Goal: Transaction & Acquisition: Download file/media

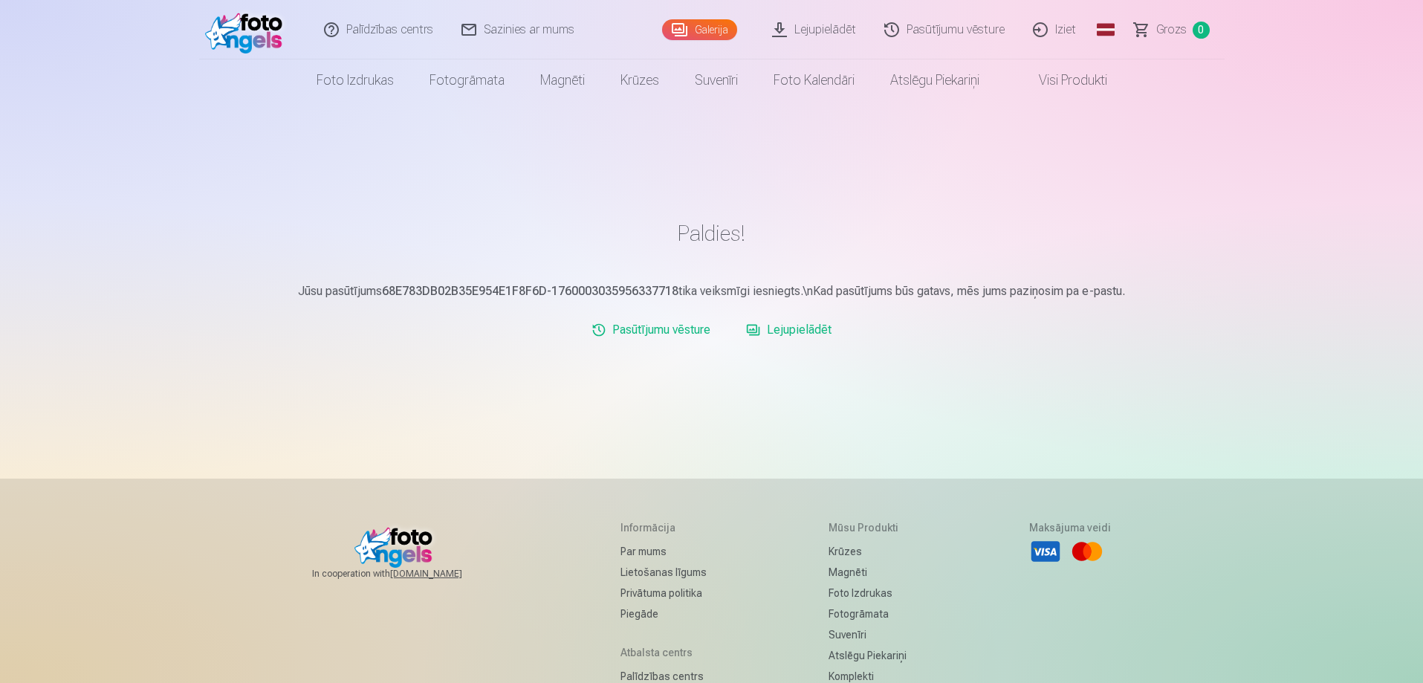
click at [824, 36] on link "Lejupielādēt" at bounding box center [815, 29] width 112 height 59
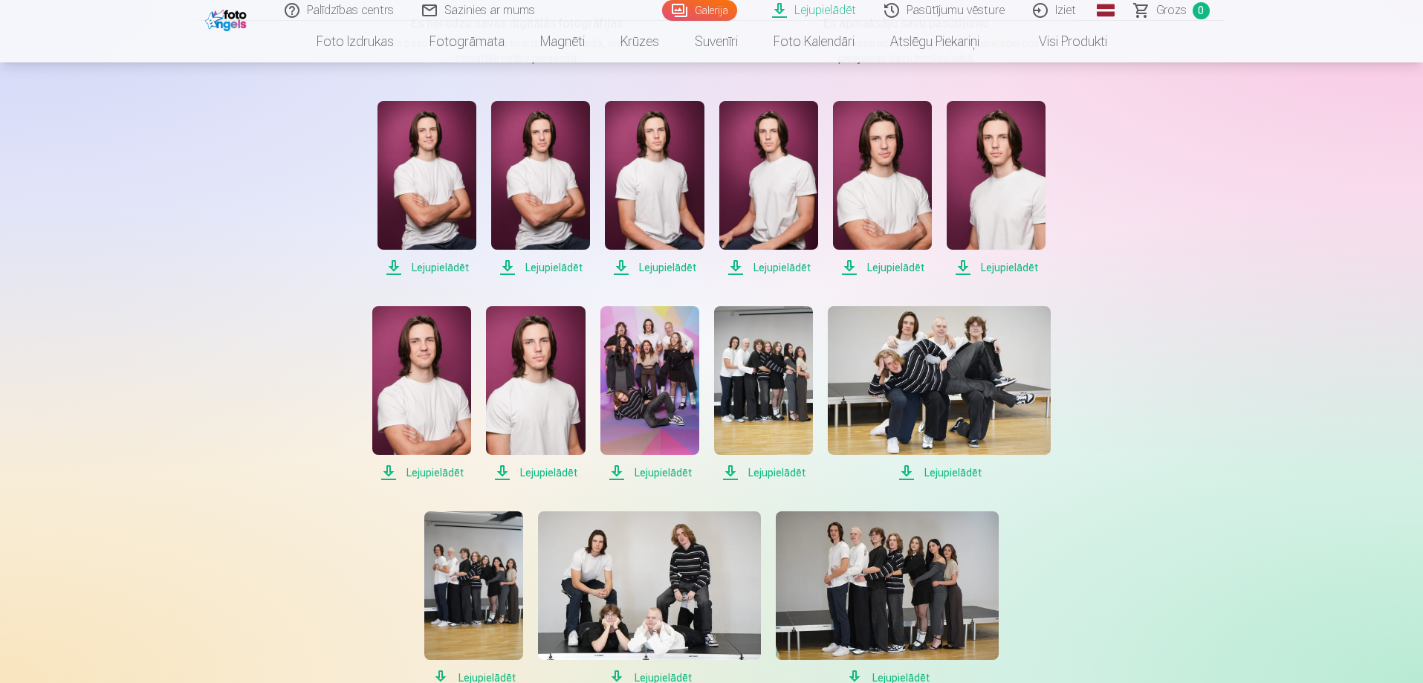
scroll to position [74, 0]
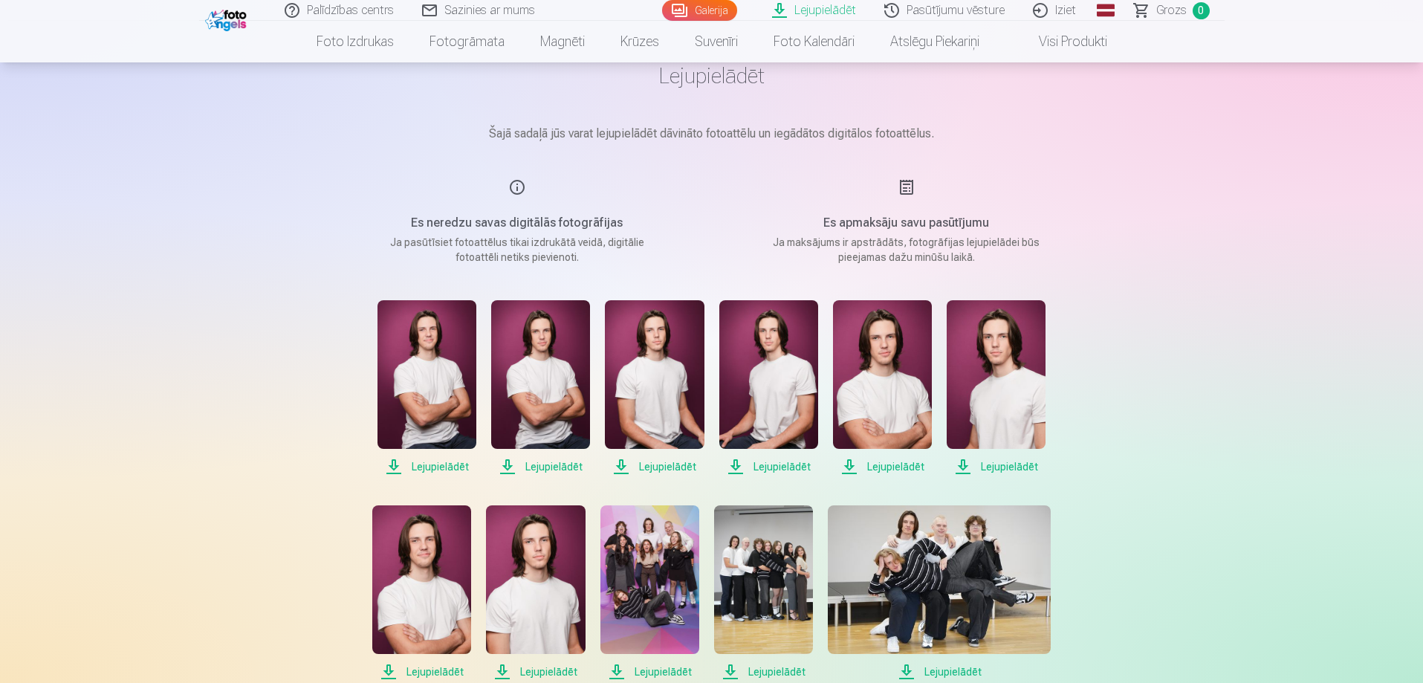
click at [435, 462] on span "Lejupielādēt" at bounding box center [427, 467] width 99 height 18
click at [531, 467] on span "Lejupielādēt" at bounding box center [540, 467] width 99 height 18
click at [644, 467] on span "Lejupielādēt" at bounding box center [654, 467] width 99 height 18
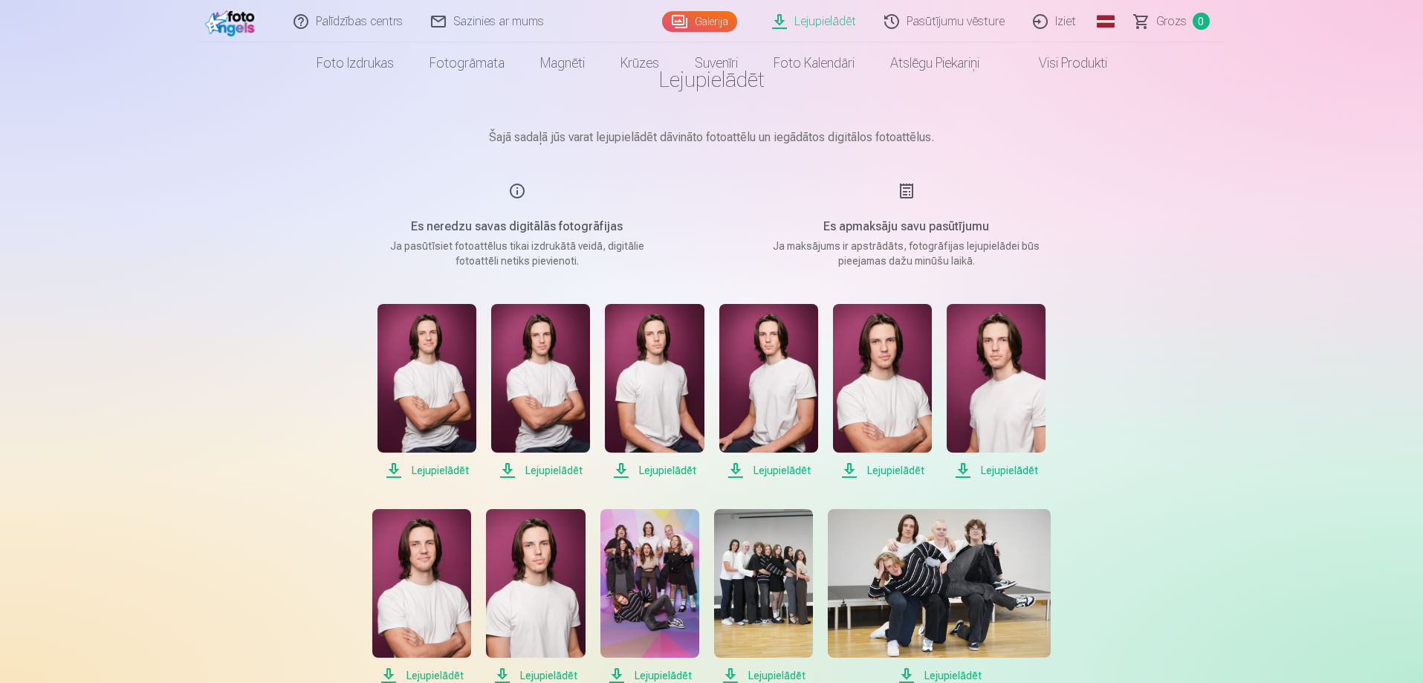
scroll to position [0, 0]
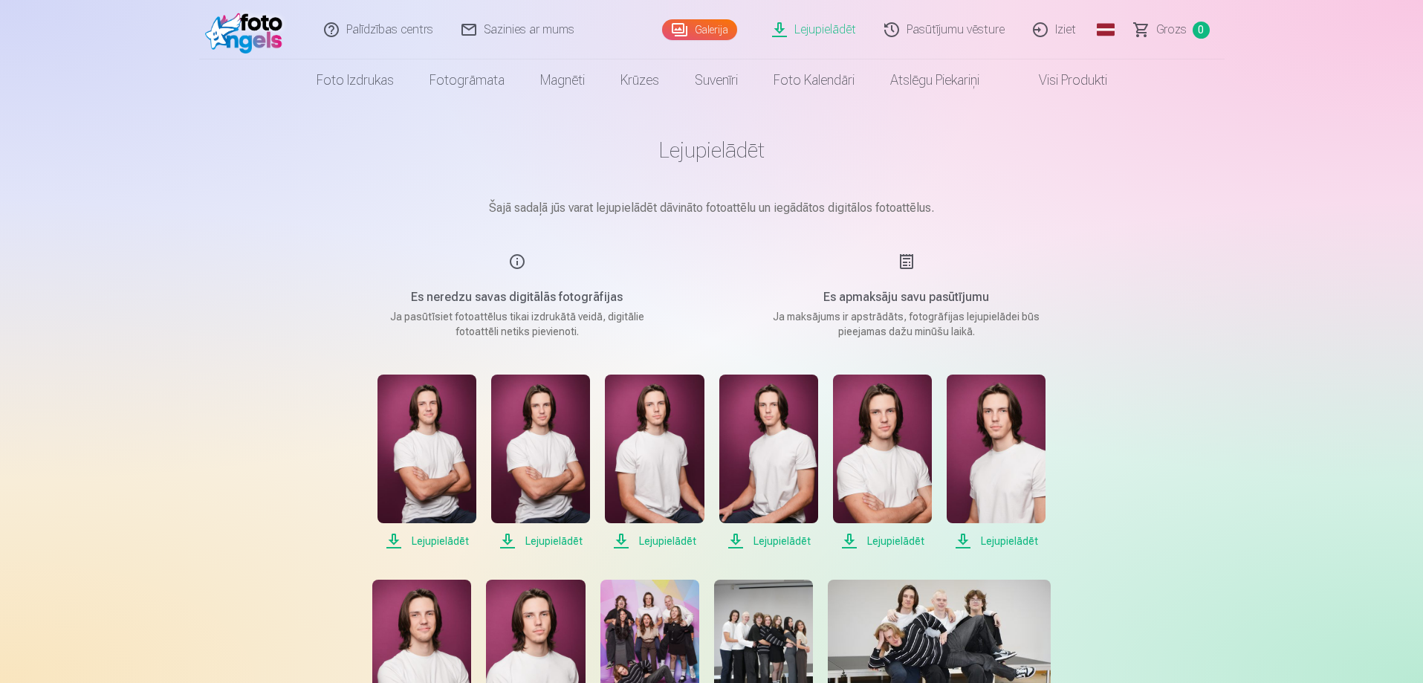
click at [789, 542] on span "Lejupielādēt" at bounding box center [768, 541] width 99 height 18
click at [899, 540] on span "Lejupielādēt" at bounding box center [882, 541] width 99 height 18
click at [1011, 539] on span "Lejupielādēt" at bounding box center [996, 541] width 99 height 18
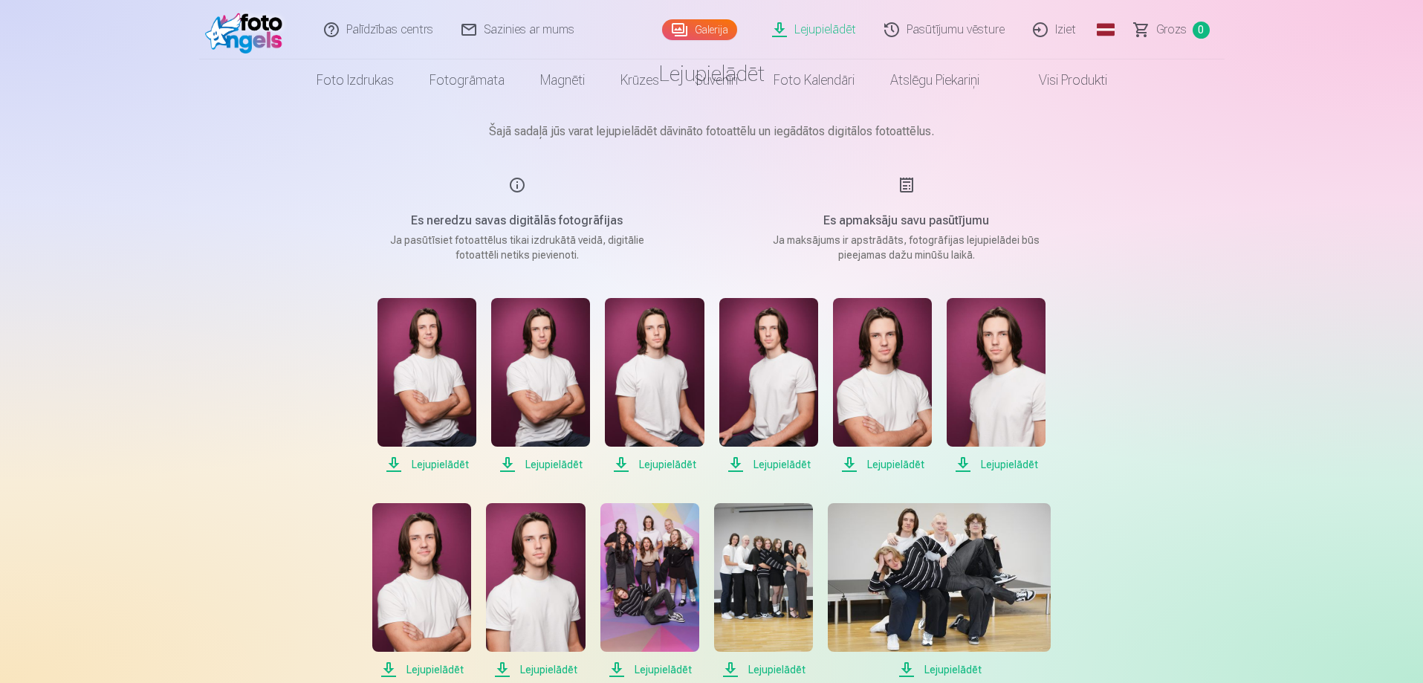
scroll to position [149, 0]
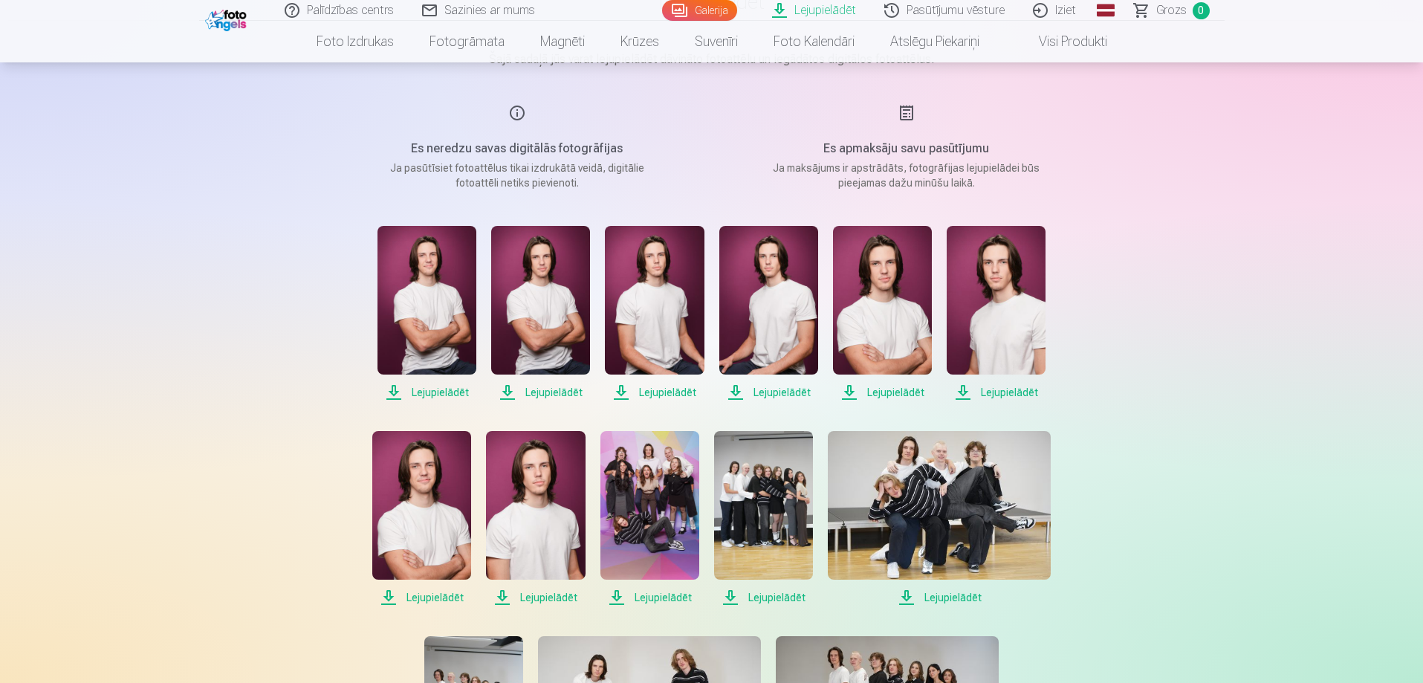
click at [447, 592] on span "Lejupielādēt" at bounding box center [421, 598] width 99 height 18
click at [562, 598] on span "Lejupielādēt" at bounding box center [535, 598] width 99 height 18
click at [665, 603] on span "Lejupielādēt" at bounding box center [649, 598] width 99 height 18
click at [771, 593] on span "Lejupielādēt" at bounding box center [763, 598] width 99 height 18
click at [934, 600] on span "Lejupielādēt" at bounding box center [939, 598] width 223 height 18
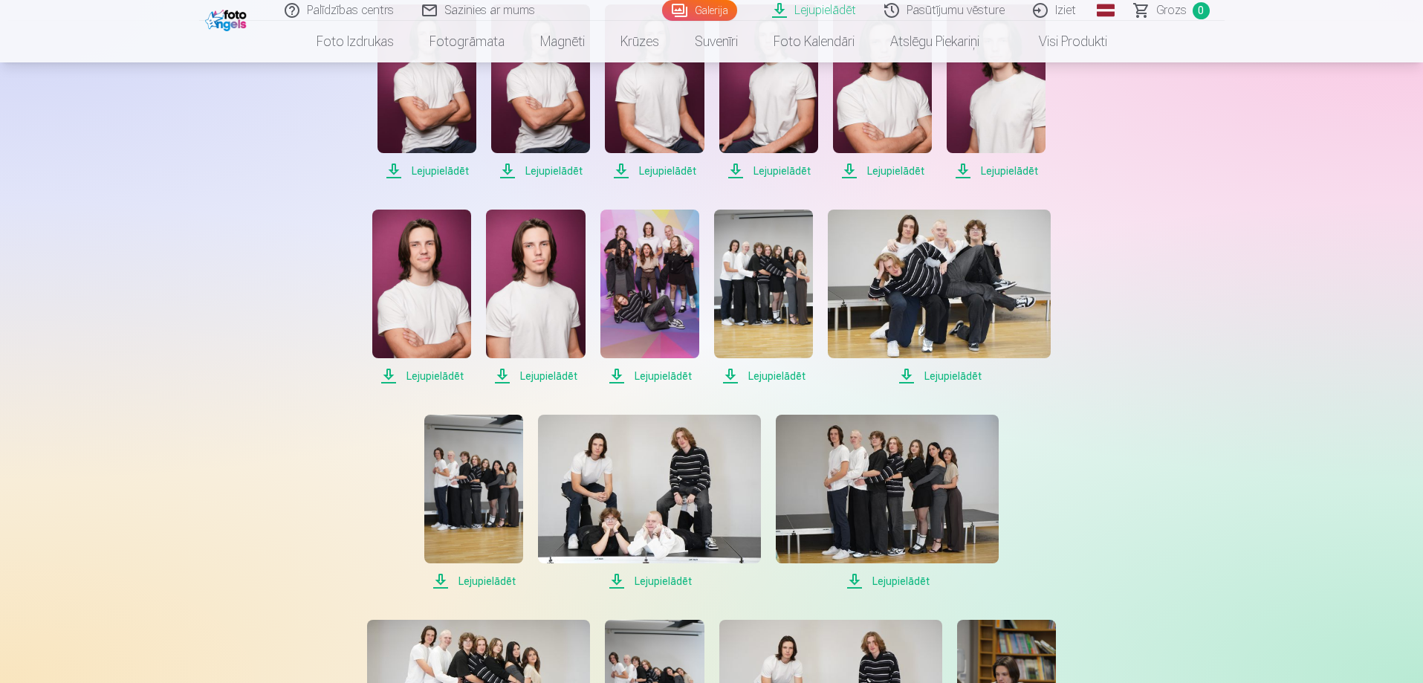
scroll to position [372, 0]
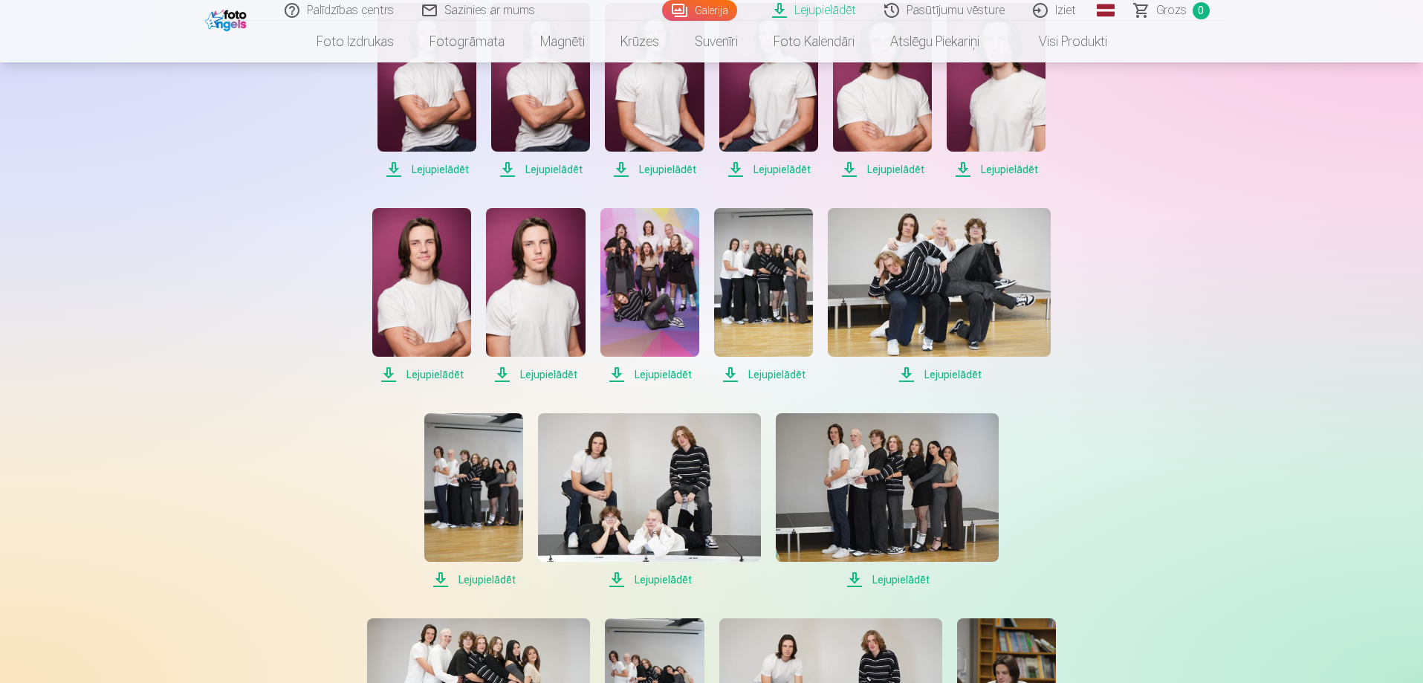
click at [476, 578] on span "Lejupielādēt" at bounding box center [473, 580] width 99 height 18
click at [644, 578] on span "Lejupielādēt" at bounding box center [649, 580] width 223 height 18
click at [885, 581] on span "Lejupielādēt" at bounding box center [887, 580] width 223 height 18
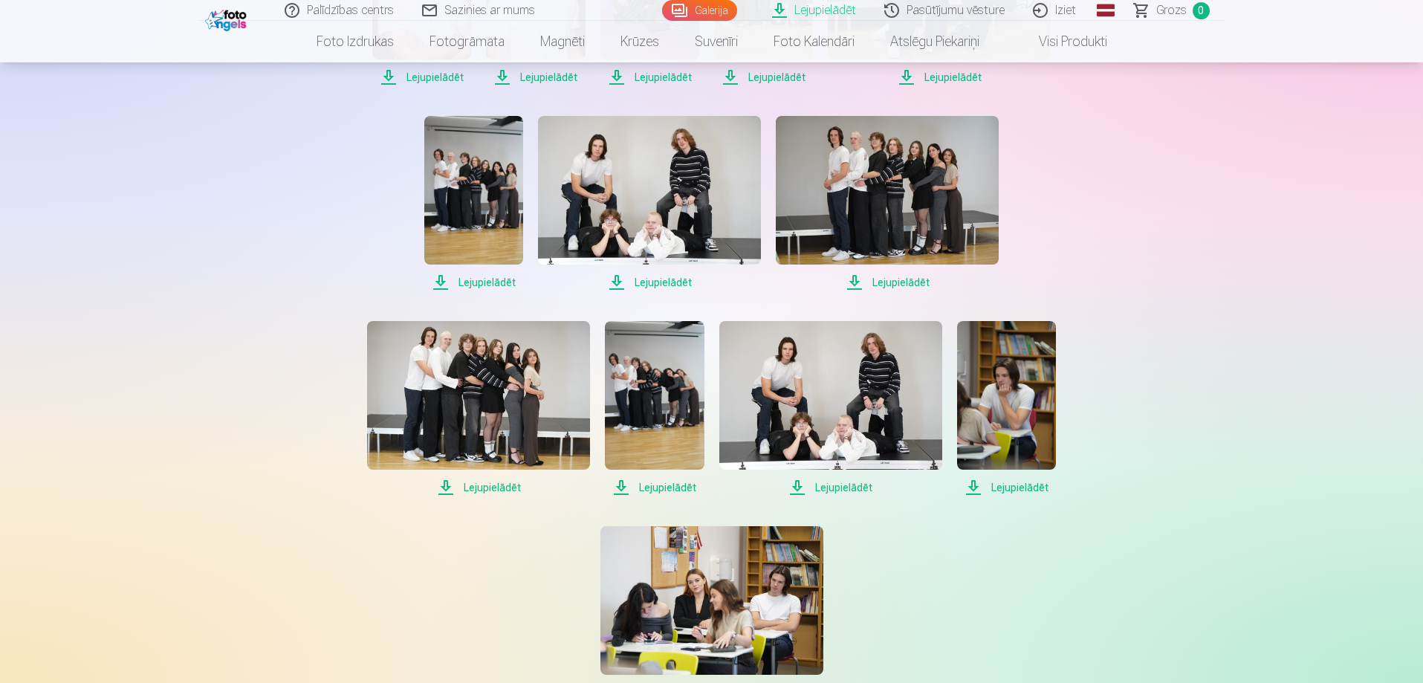
click at [467, 488] on span "Lejupielādēt" at bounding box center [478, 488] width 223 height 18
click at [686, 482] on span "Lejupielādēt" at bounding box center [654, 488] width 99 height 18
click at [847, 485] on span "Lejupielādēt" at bounding box center [830, 488] width 223 height 18
click at [1022, 486] on span "Lejupielādēt" at bounding box center [1006, 488] width 99 height 18
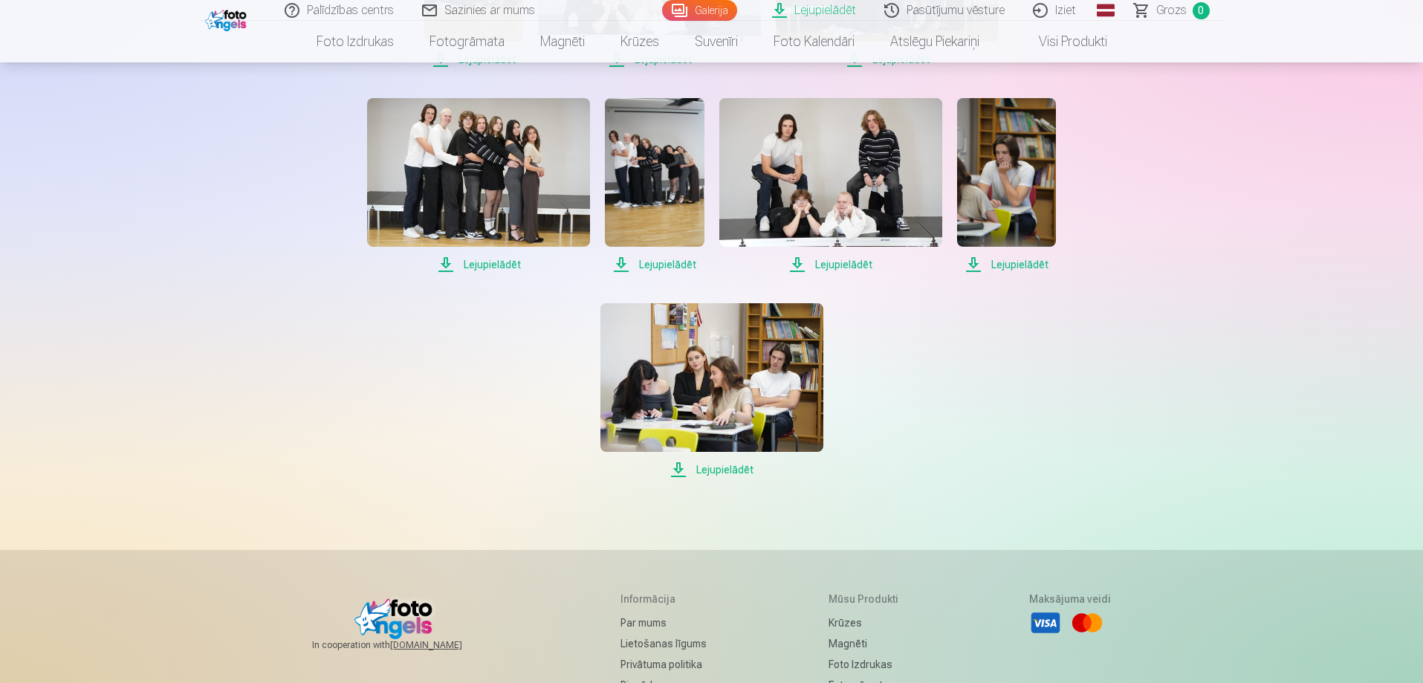
click at [731, 473] on span "Lejupielādēt" at bounding box center [711, 470] width 223 height 18
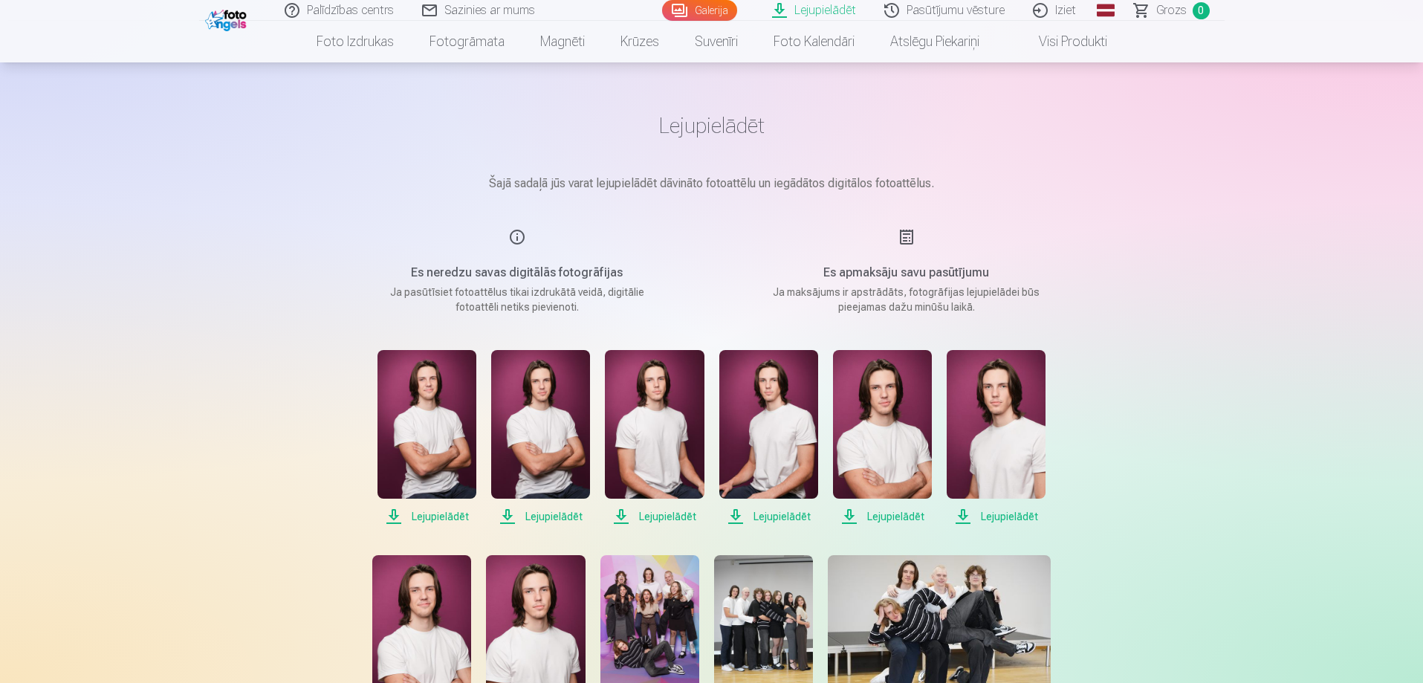
scroll to position [0, 0]
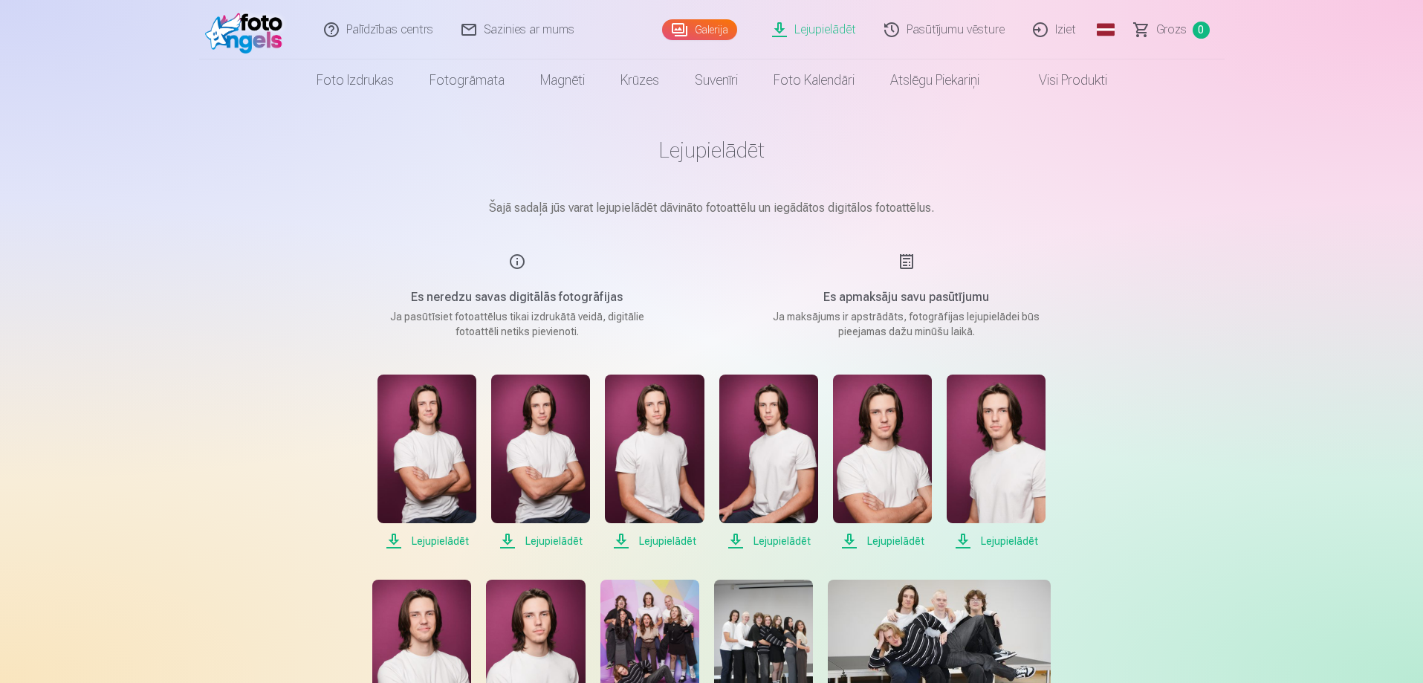
click at [987, 27] on link "Pasūtījumu vēsture" at bounding box center [945, 29] width 149 height 59
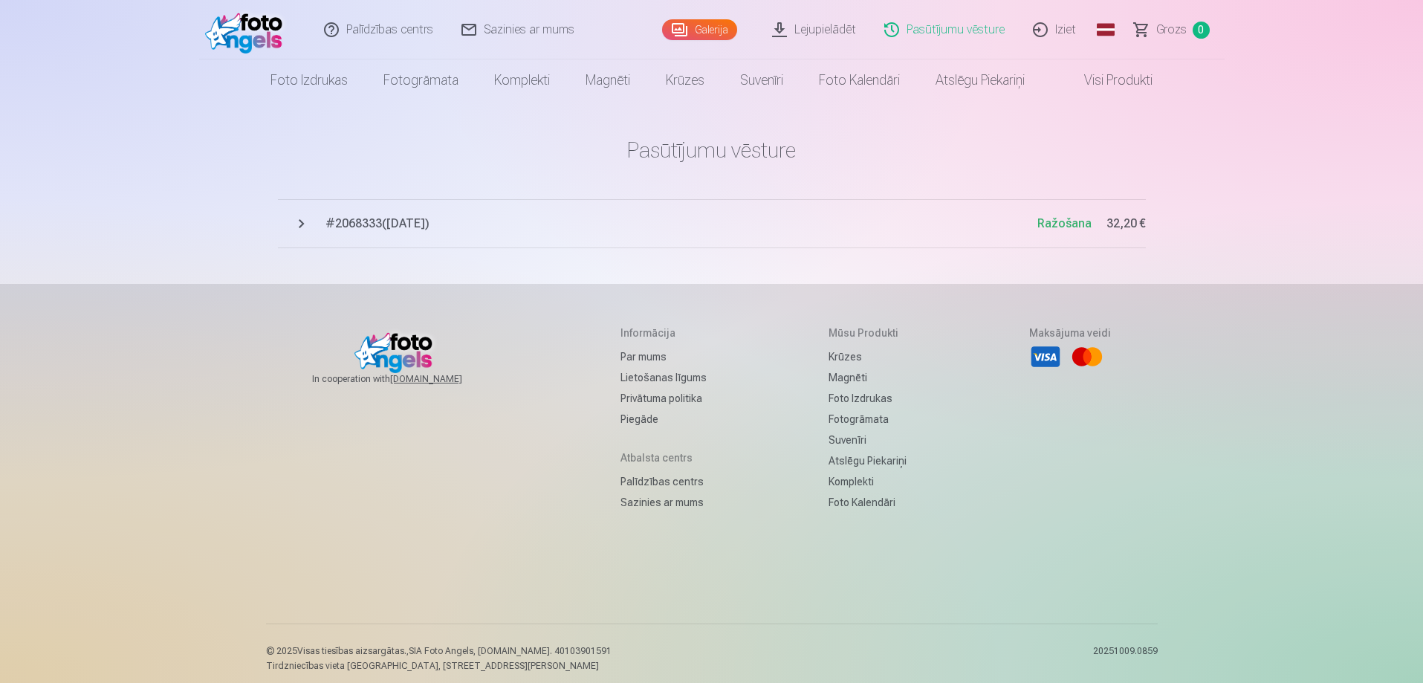
click at [1071, 31] on link "Iziet" at bounding box center [1055, 29] width 71 height 59
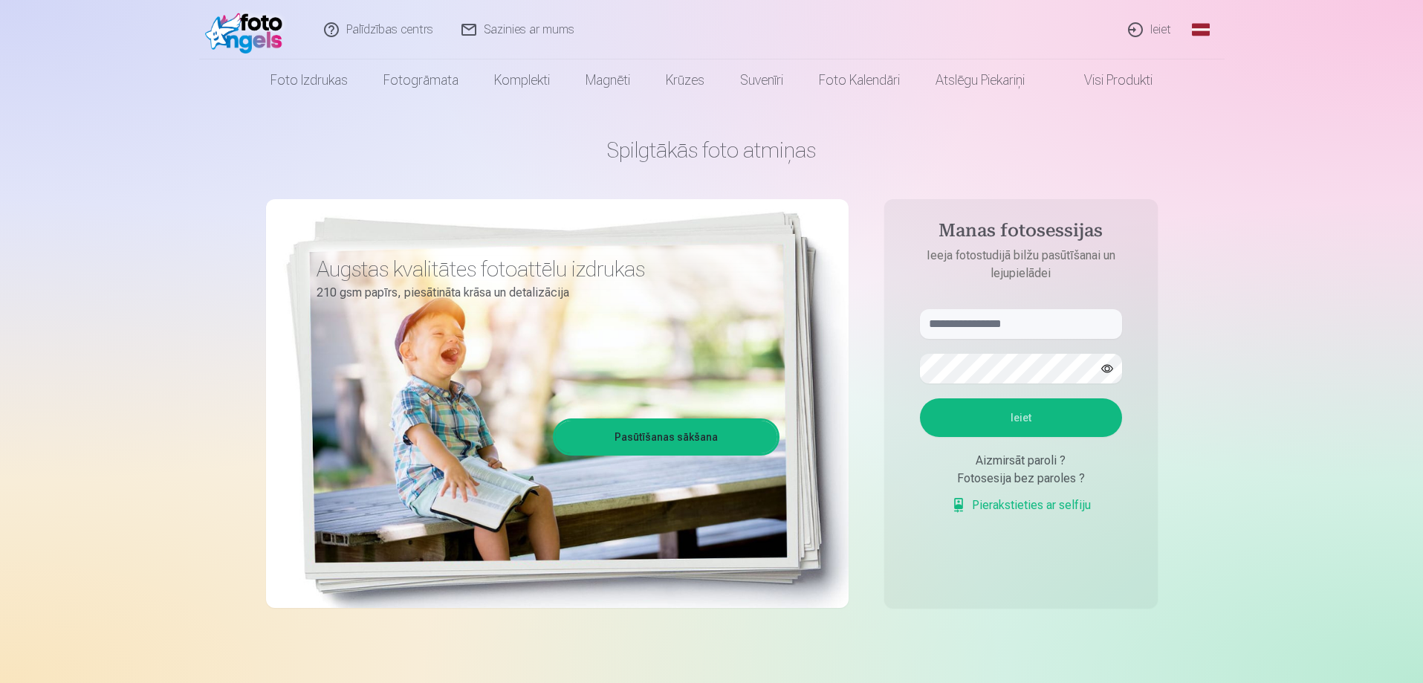
click at [1173, 29] on link "Ieiet" at bounding box center [1150, 29] width 71 height 59
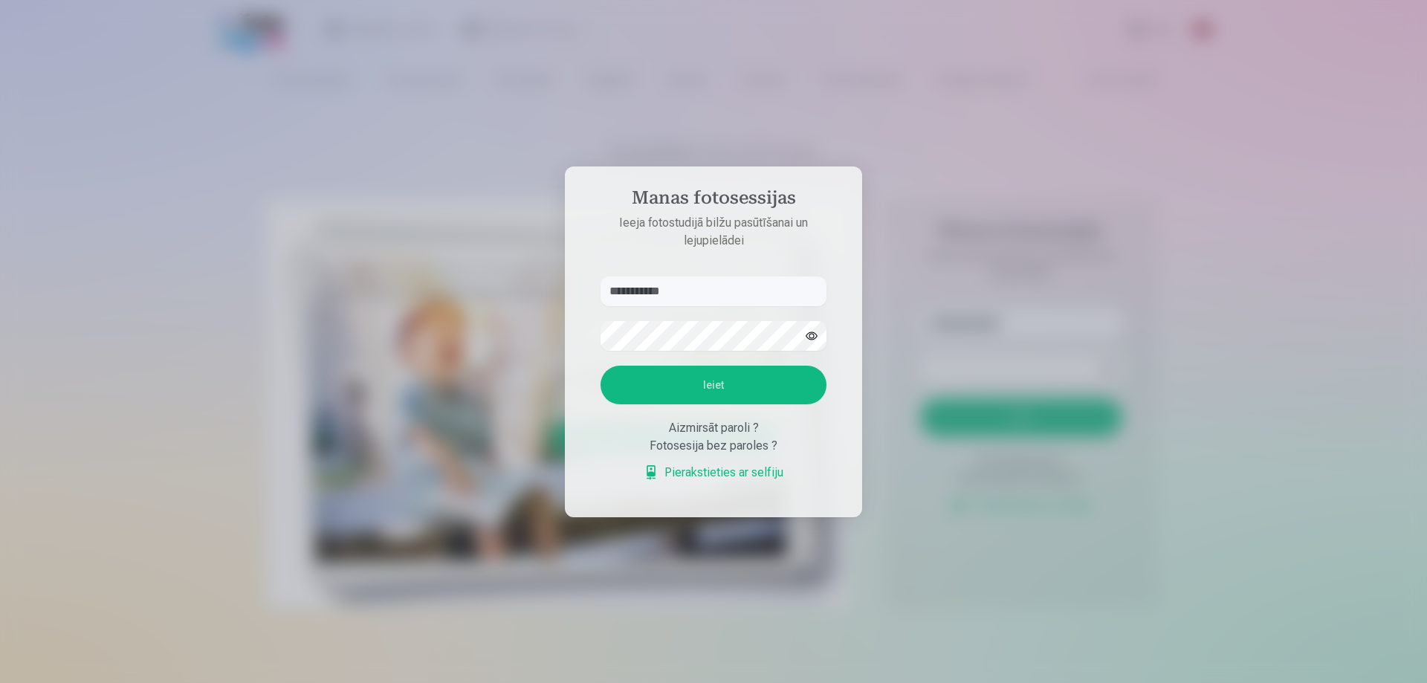
type input "**********"
click at [725, 386] on button "Ieiet" at bounding box center [713, 385] width 226 height 39
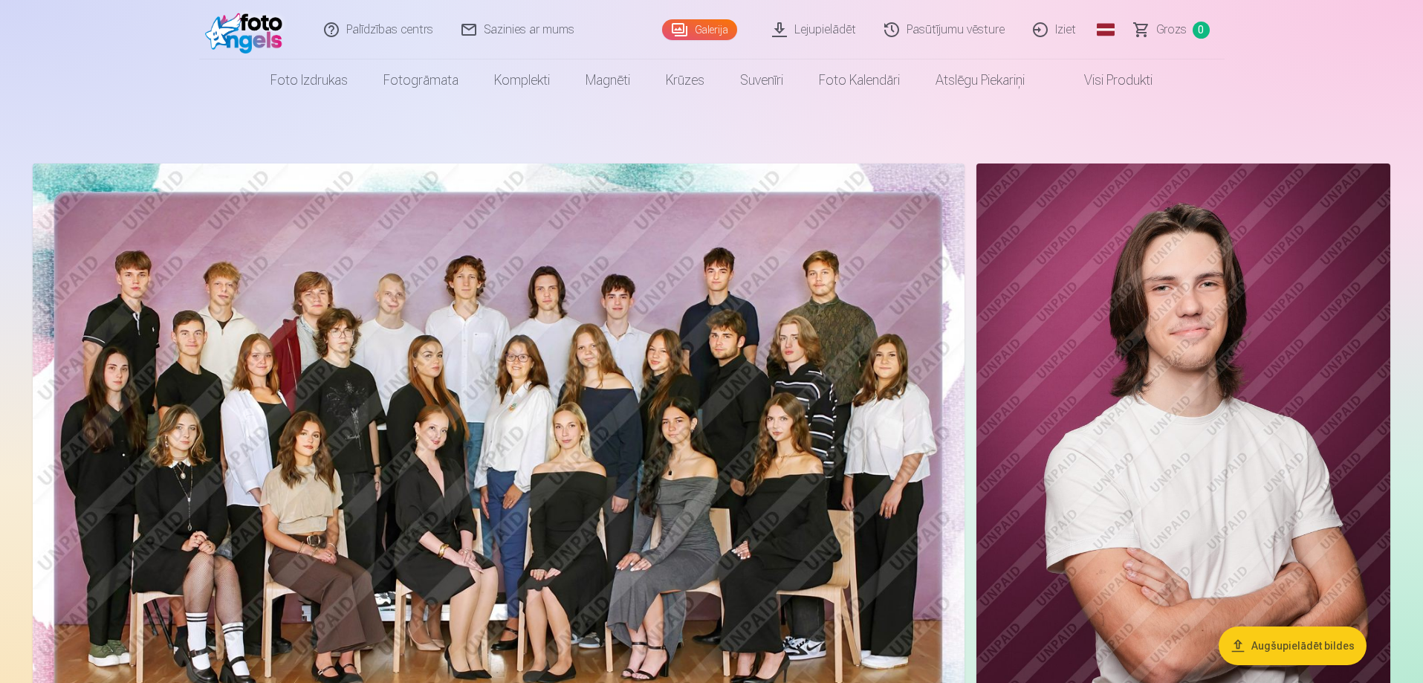
click at [829, 33] on link "Lejupielādēt" at bounding box center [815, 29] width 112 height 59
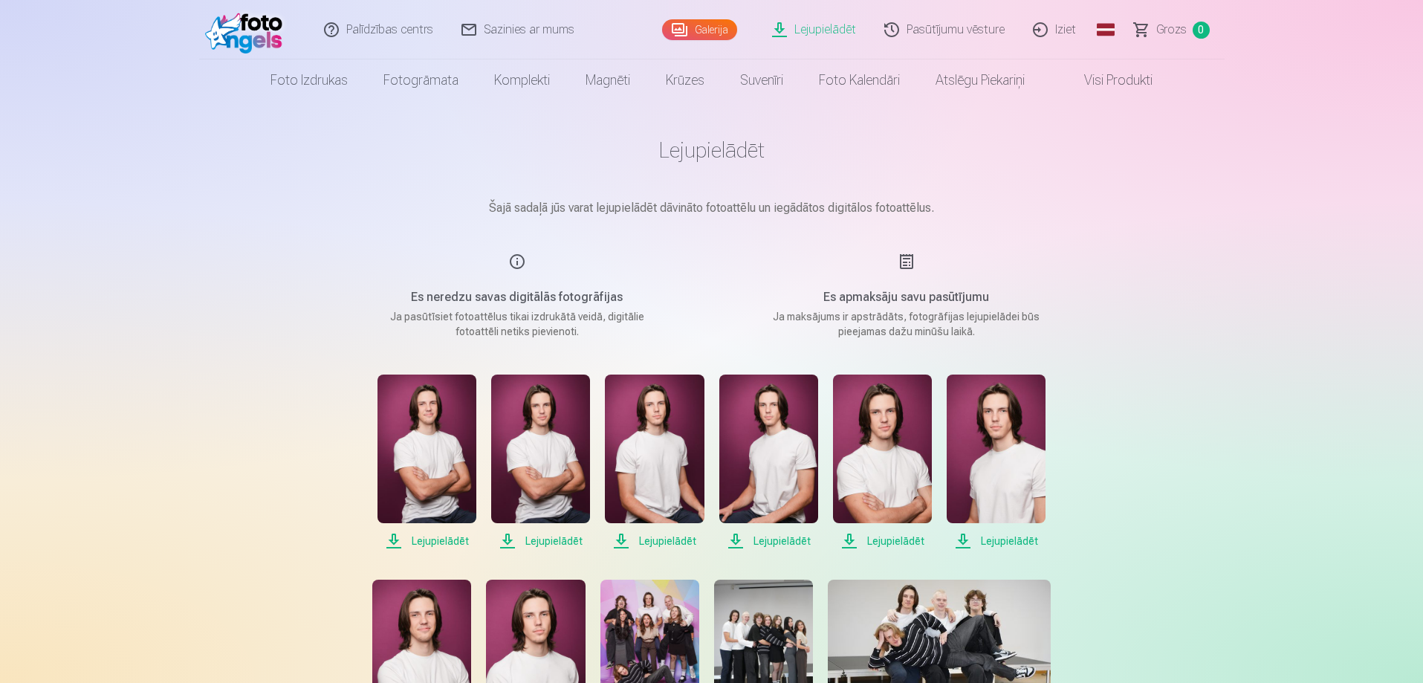
click at [739, 149] on h1 "Lejupielādēt" at bounding box center [711, 150] width 743 height 27
click at [713, 163] on h1 "Lejupielādēt" at bounding box center [711, 150] width 743 height 27
click at [431, 535] on span "Lejupielādēt" at bounding box center [427, 541] width 99 height 18
click at [572, 538] on span "Lejupielādēt" at bounding box center [540, 541] width 99 height 18
click at [648, 541] on span "Lejupielādēt" at bounding box center [654, 541] width 99 height 18
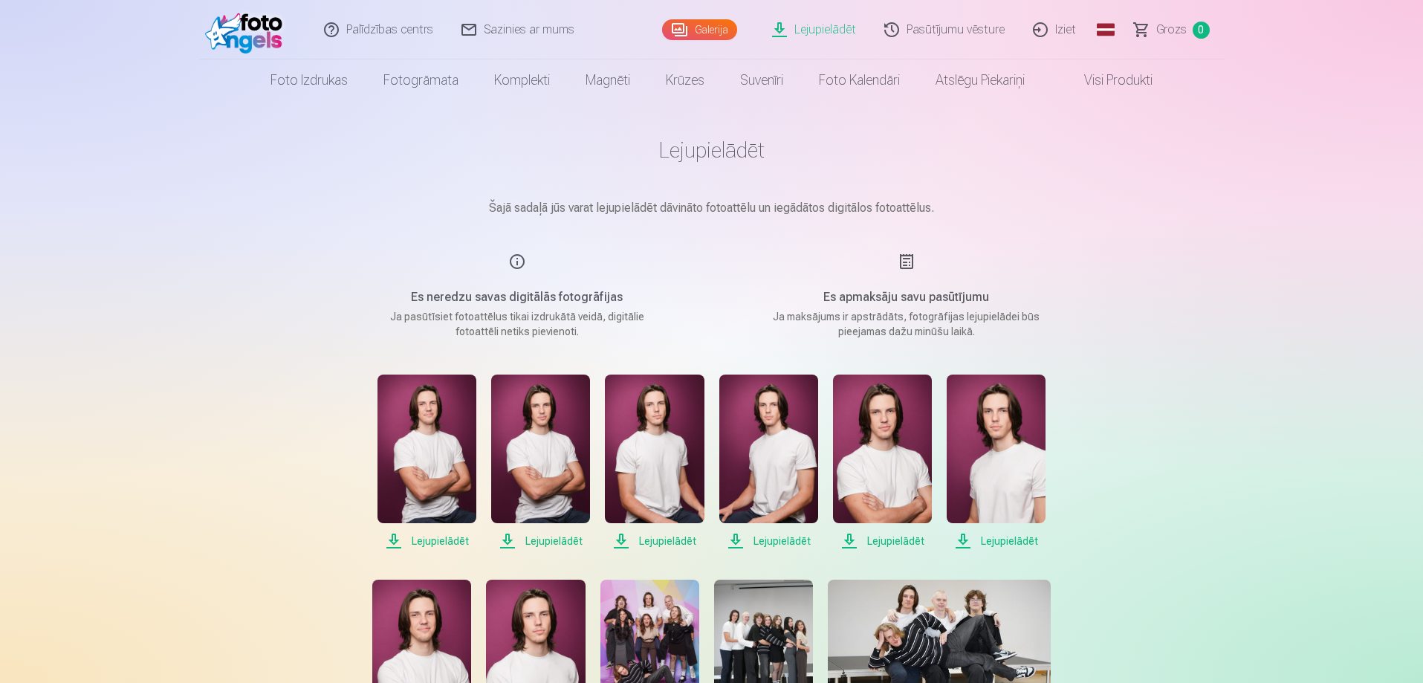
click at [780, 541] on span "Lejupielādēt" at bounding box center [768, 541] width 99 height 18
click at [877, 538] on span "Lejupielādēt" at bounding box center [882, 541] width 99 height 18
click at [977, 542] on span "Lejupielādēt" at bounding box center [996, 541] width 99 height 18
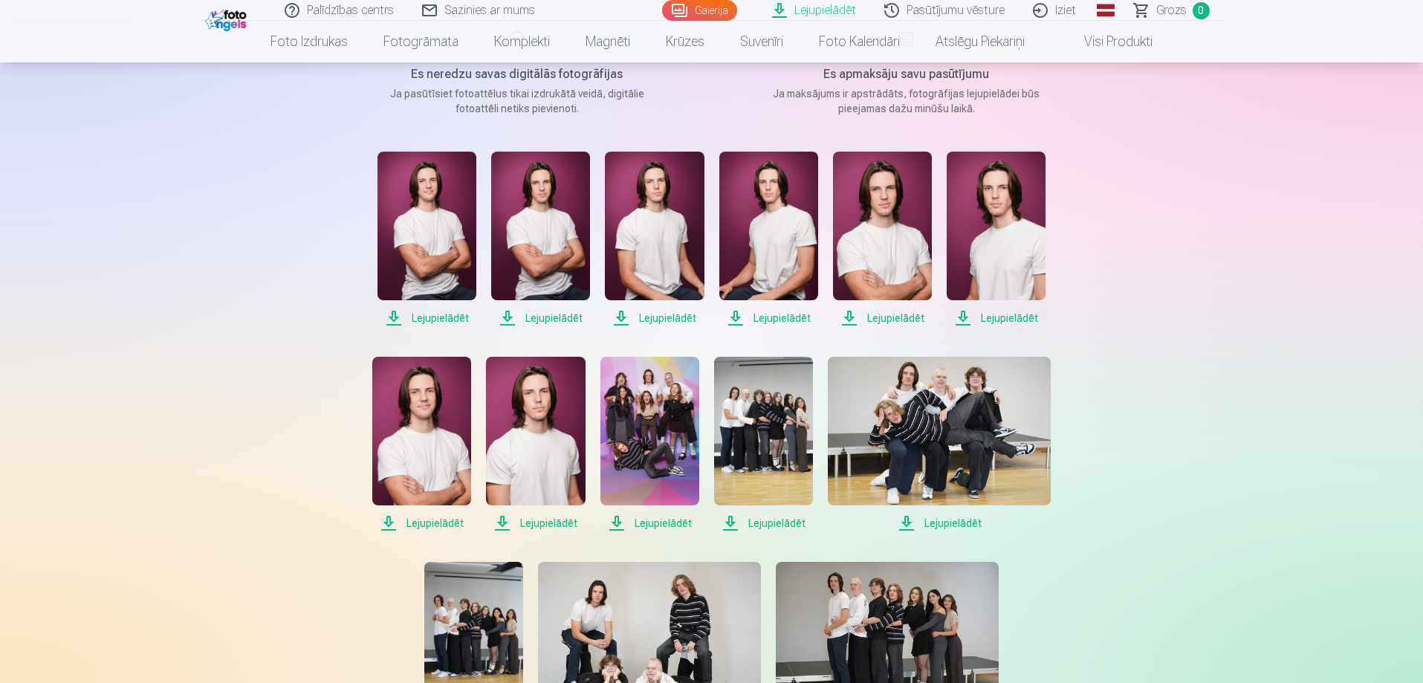
click at [434, 526] on span "Lejupielādēt" at bounding box center [421, 523] width 99 height 18
click at [548, 524] on span "Lejupielādēt" at bounding box center [535, 523] width 99 height 18
click at [647, 522] on span "Lejupielādēt" at bounding box center [649, 523] width 99 height 18
click at [777, 519] on span "Lejupielādēt" at bounding box center [763, 523] width 99 height 18
click at [929, 525] on span "Lejupielādēt" at bounding box center [939, 523] width 223 height 18
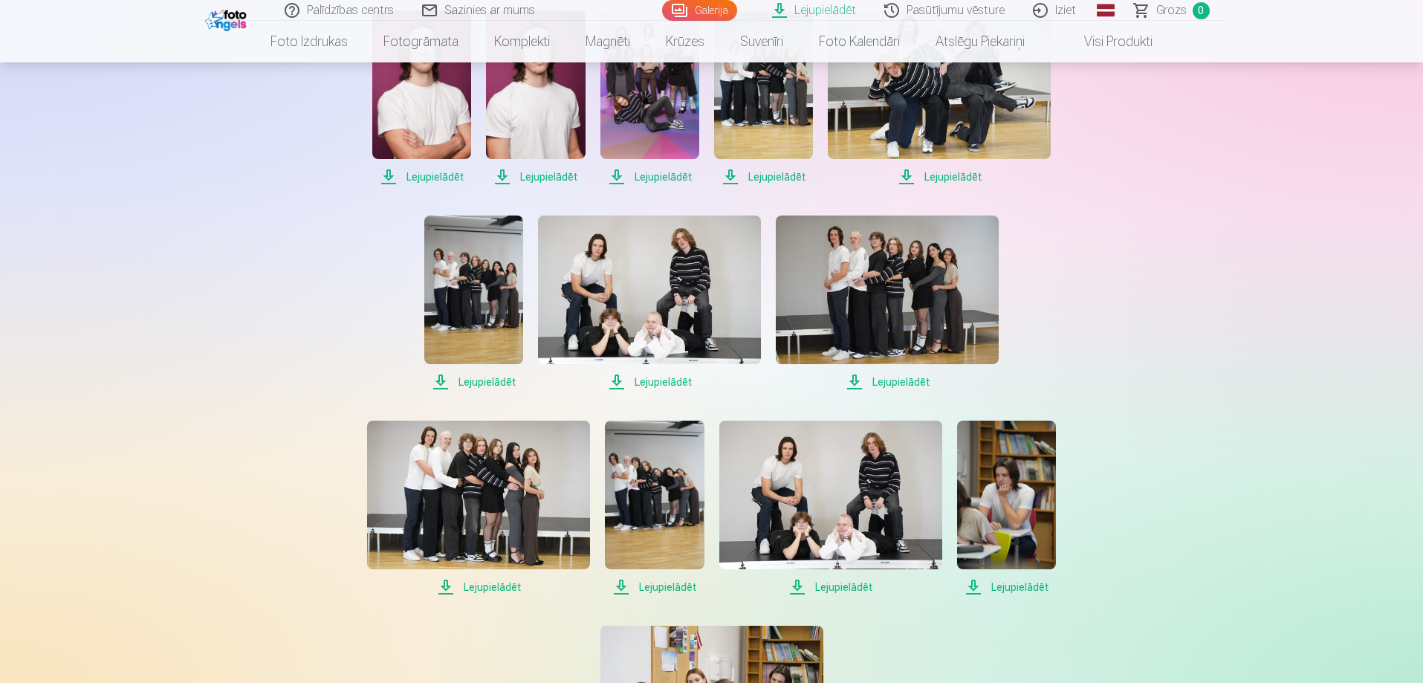
scroll to position [595, 0]
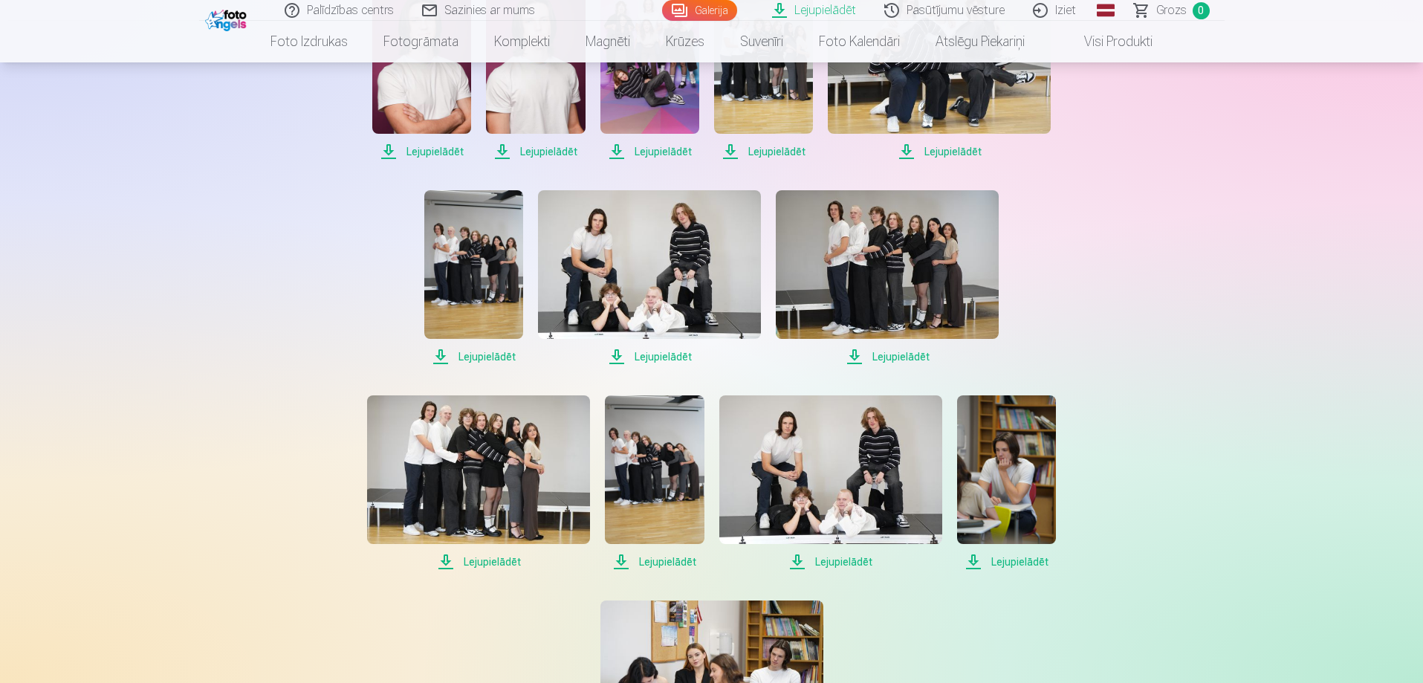
click at [464, 357] on span "Lejupielādēt" at bounding box center [473, 357] width 99 height 18
click at [672, 564] on span "Lejupielādēt" at bounding box center [654, 562] width 99 height 18
click at [838, 562] on span "Lejupielādēt" at bounding box center [830, 562] width 223 height 18
click at [1027, 560] on span "Lejupielādēt" at bounding box center [1006, 562] width 99 height 18
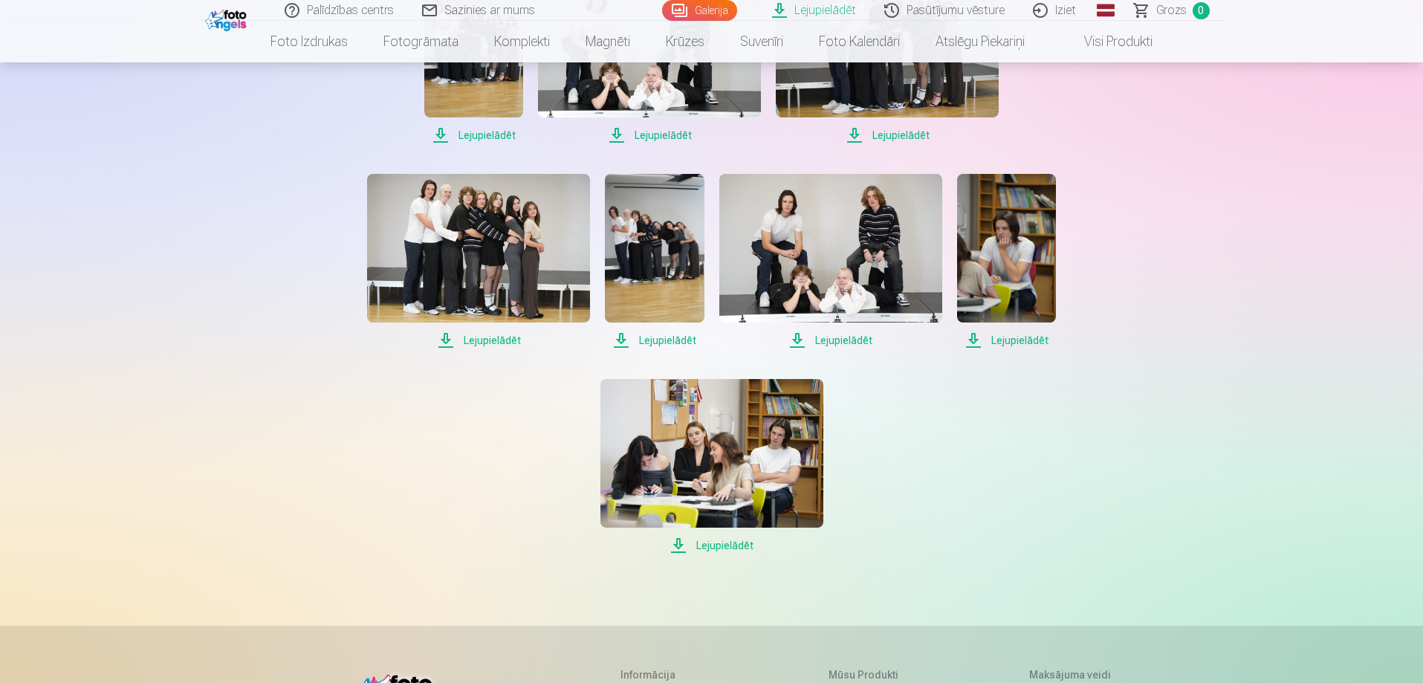
scroll to position [818, 0]
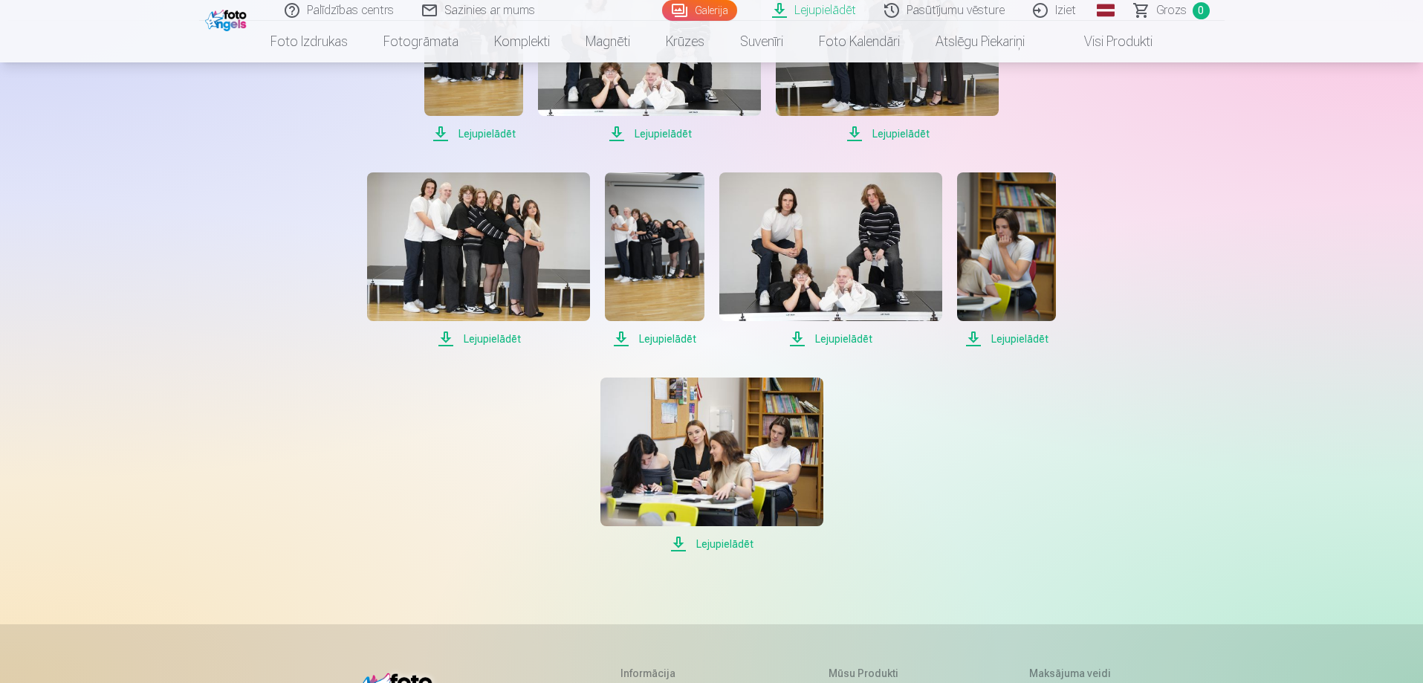
click at [725, 550] on span "Lejupielādēt" at bounding box center [711, 544] width 223 height 18
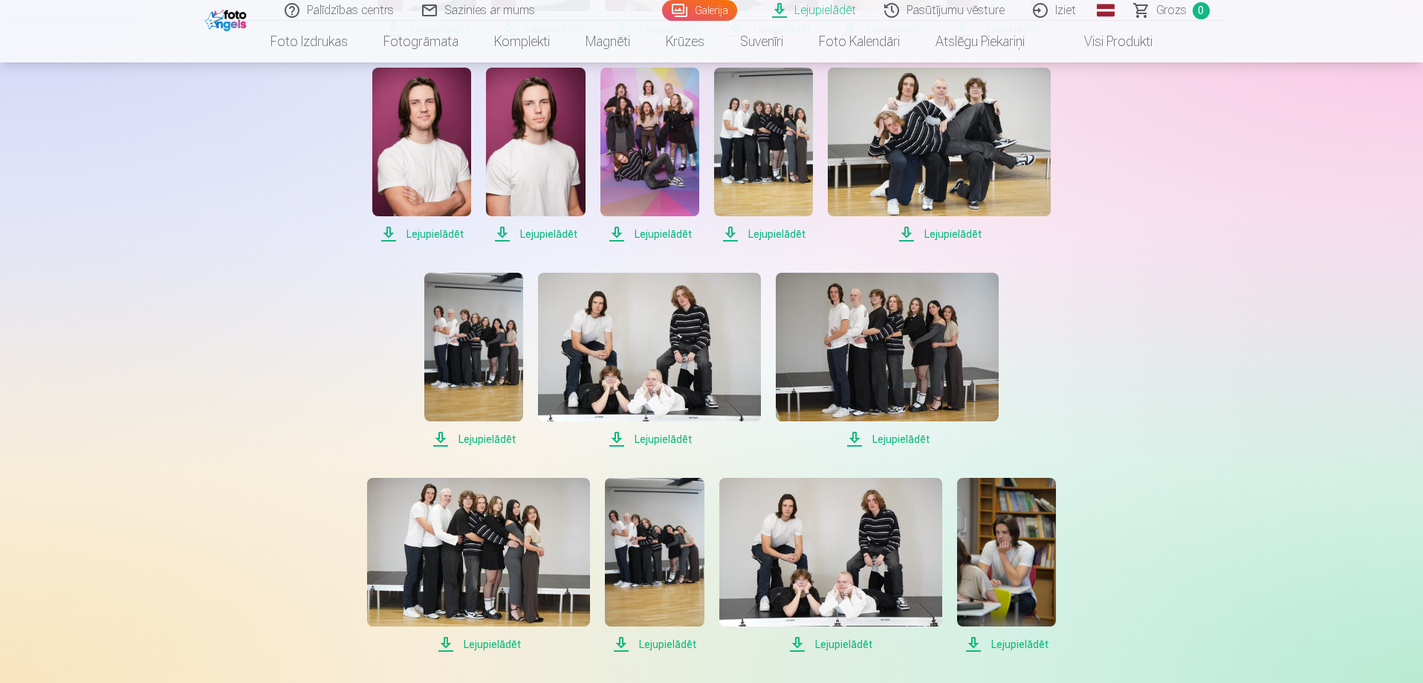
scroll to position [446, 0]
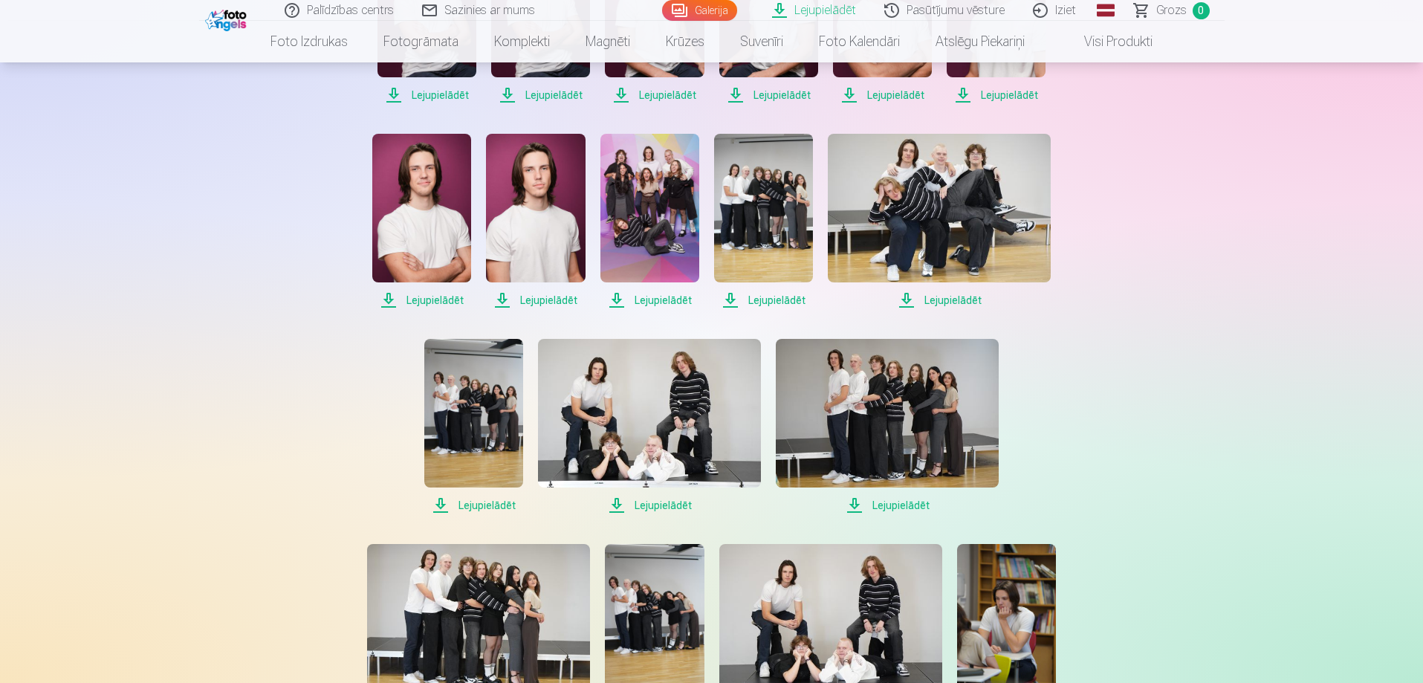
click at [206, 475] on div "Palīdzības centrs Sazinies ar mums Galerija Lejupielādēt Pasūtījumu vēsture Izi…" at bounding box center [711, 479] width 1423 height 1851
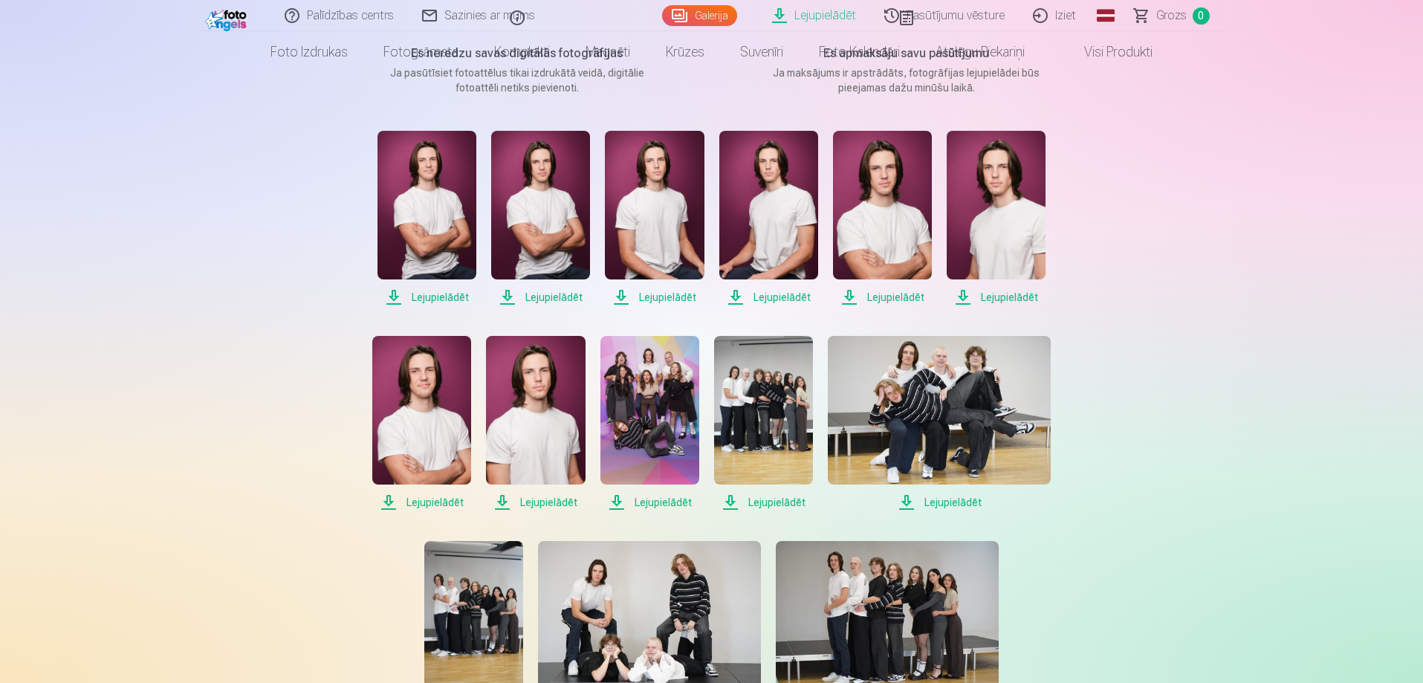
scroll to position [0, 0]
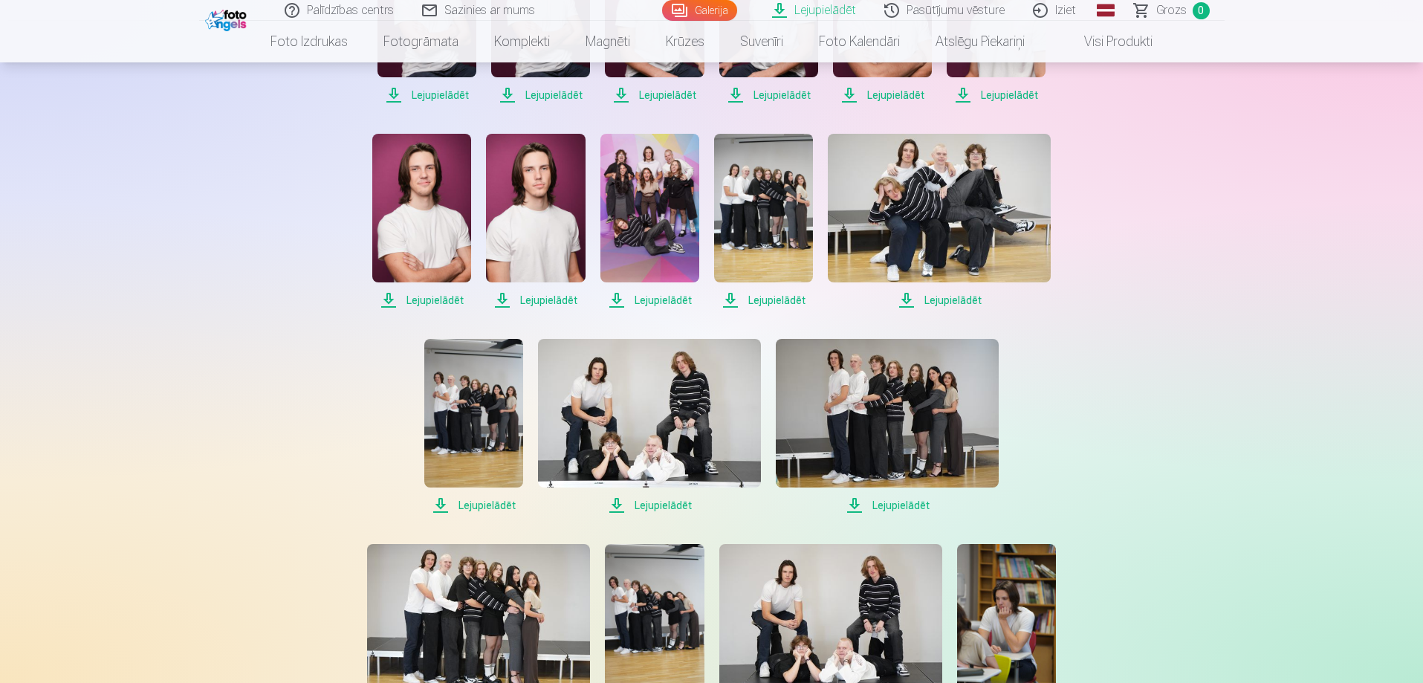
scroll to position [520, 0]
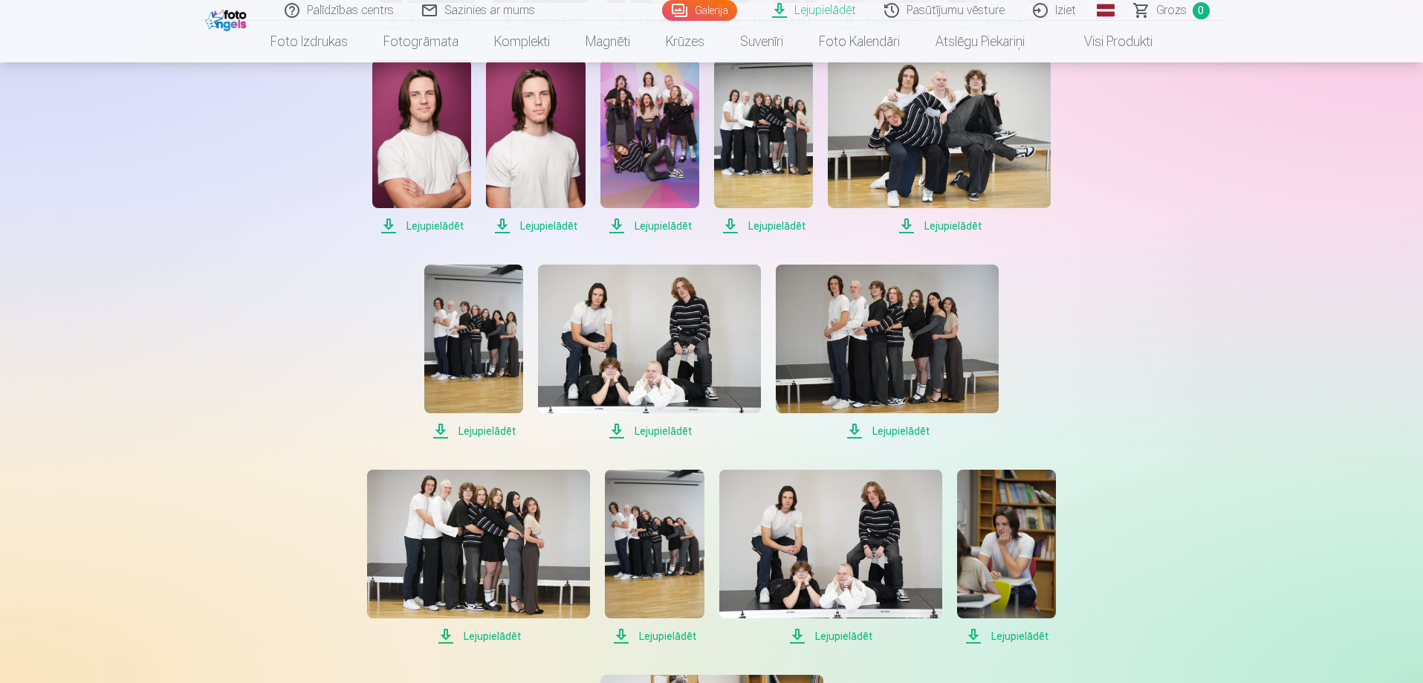
click at [901, 436] on span "Lejupielādēt" at bounding box center [887, 431] width 223 height 18
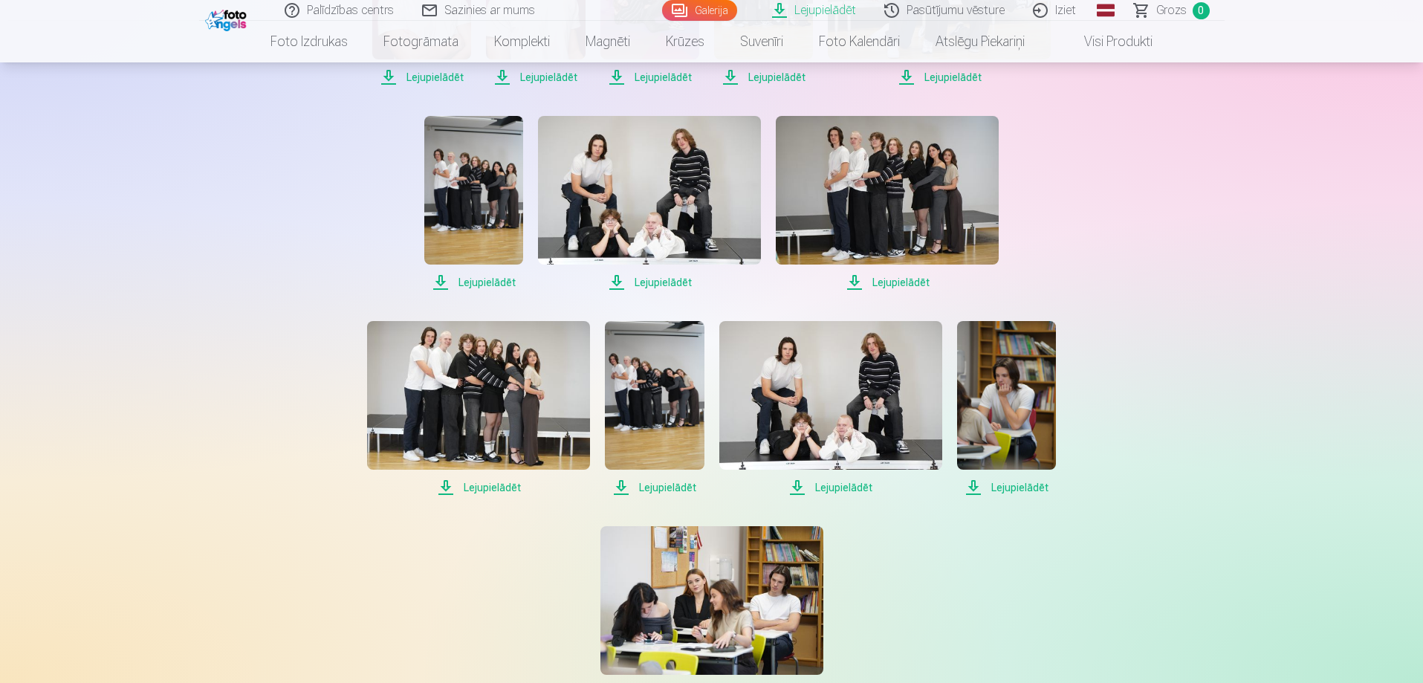
click at [660, 280] on span "Lejupielādēt" at bounding box center [649, 282] width 223 height 18
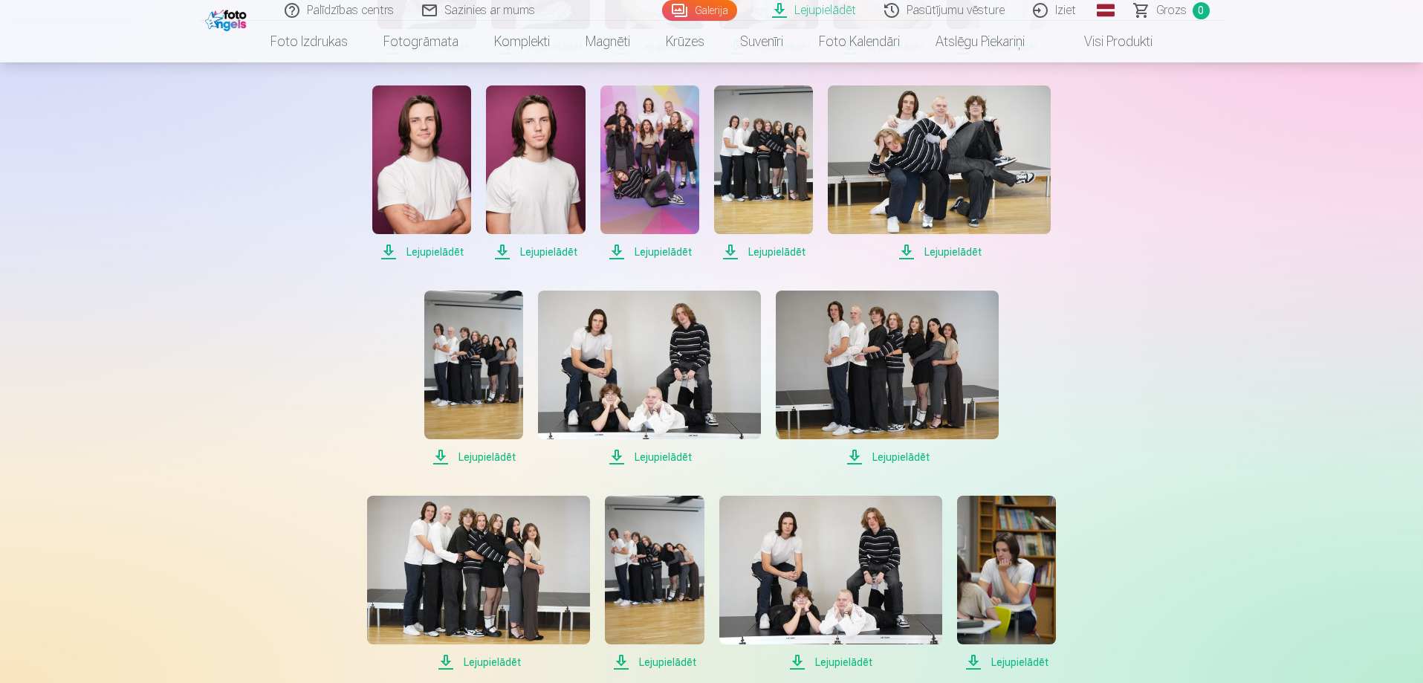
scroll to position [520, 0]
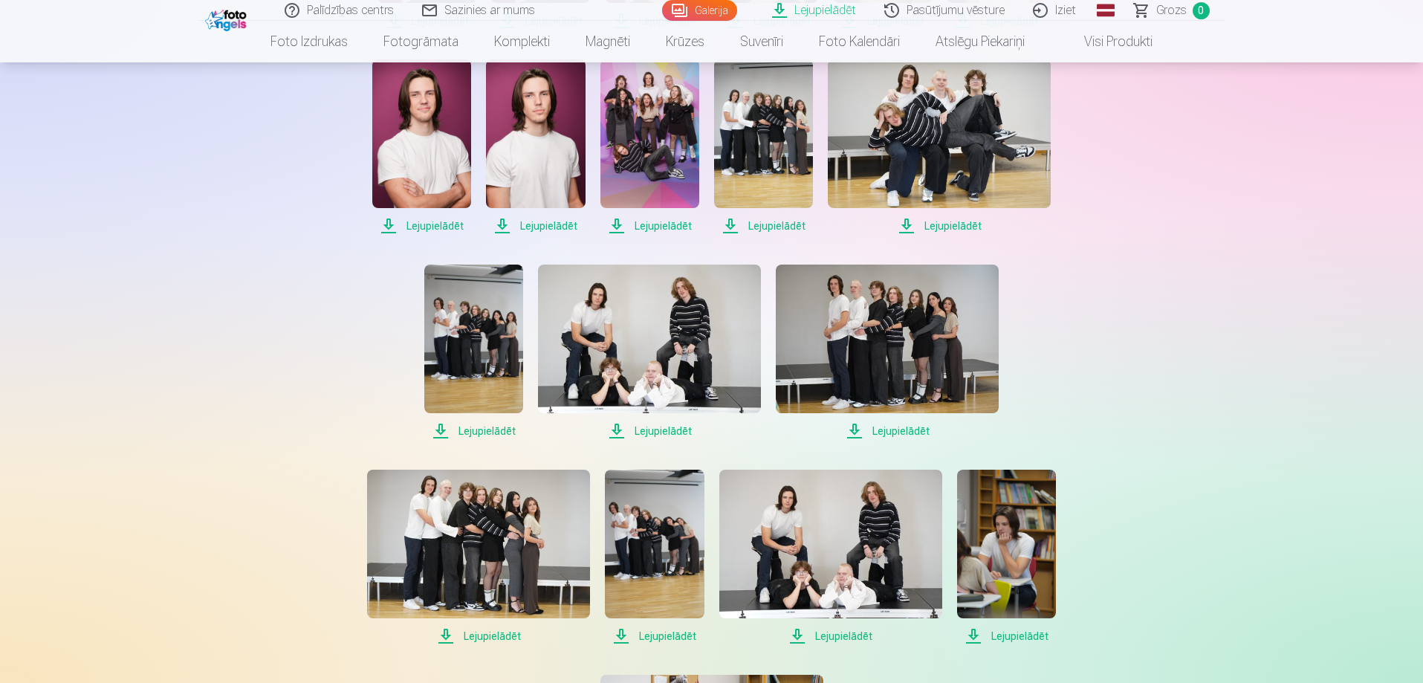
click at [493, 635] on span "Lejupielādēt" at bounding box center [478, 636] width 223 height 18
click at [1078, 10] on link "Iziet" at bounding box center [1055, 10] width 71 height 21
